Goal: Task Accomplishment & Management: Use online tool/utility

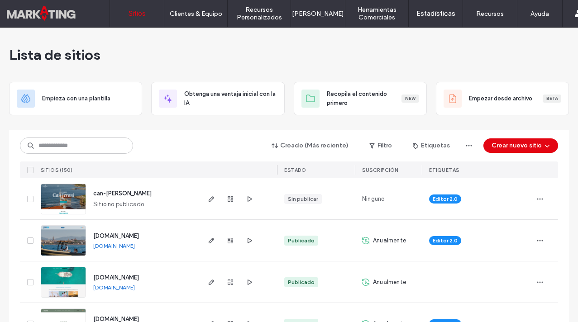
click at [126, 276] on span "www.capriceexperience.com" at bounding box center [116, 277] width 46 height 7
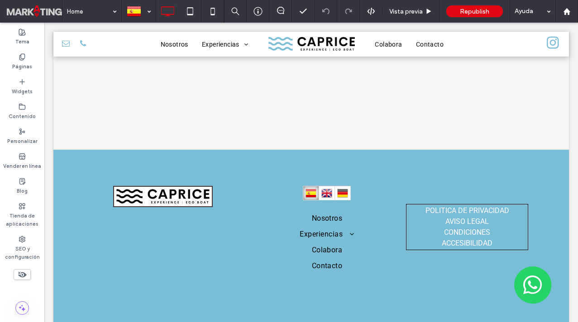
scroll to position [2374, 0]
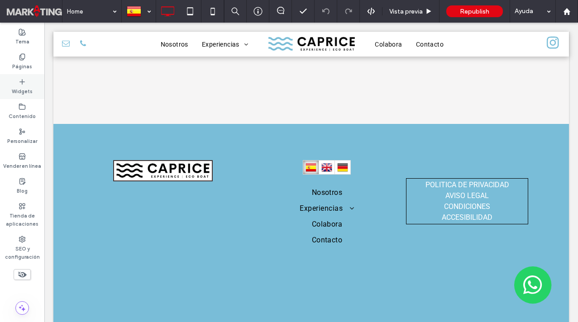
click at [26, 93] on label "Widgets" at bounding box center [22, 91] width 21 height 10
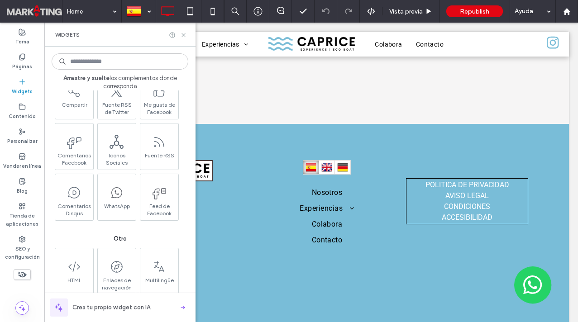
scroll to position [1411, 0]
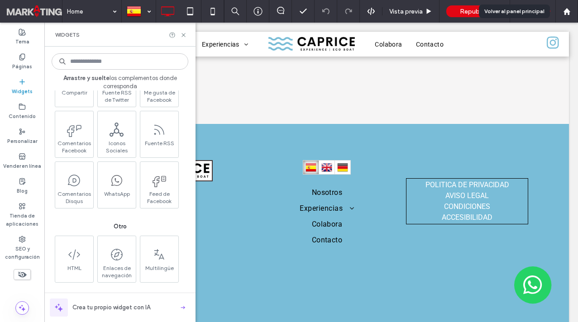
click at [552, 10] on div "Ayuda" at bounding box center [532, 11] width 45 height 23
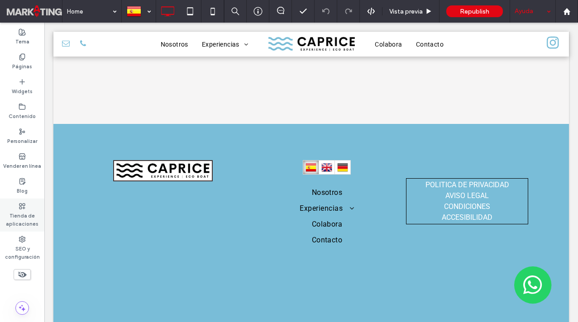
click at [21, 210] on label "Tienda de aplicaciones" at bounding box center [22, 219] width 44 height 18
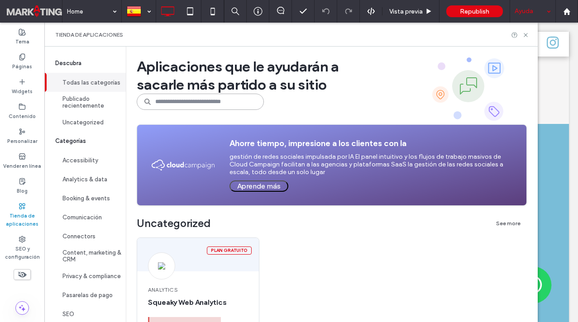
click at [177, 106] on input at bounding box center [200, 102] width 127 height 16
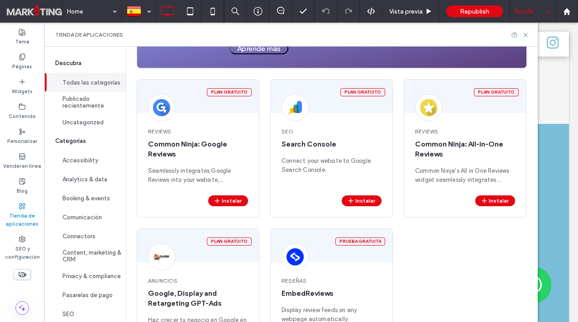
scroll to position [145, 0]
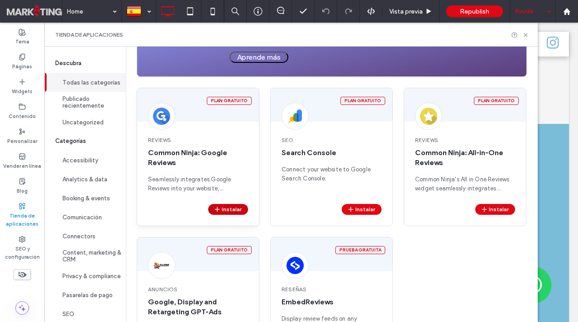
type input "******"
click at [228, 207] on button "Instalar" at bounding box center [228, 209] width 40 height 11
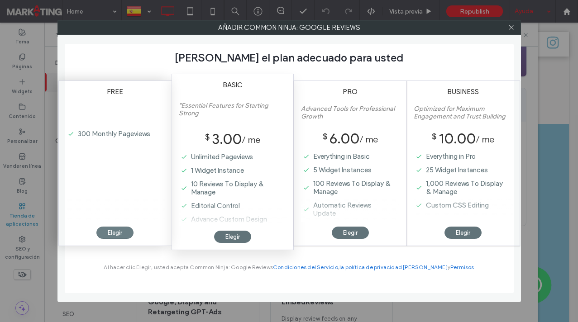
click at [112, 230] on div "Elegir" at bounding box center [114, 233] width 37 height 12
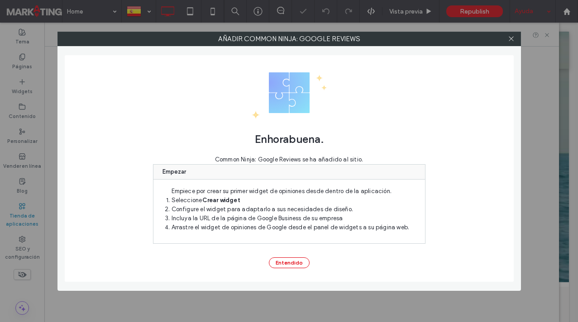
scroll to position [0, 0]
click at [281, 262] on button "Entendido" at bounding box center [289, 263] width 41 height 11
